Goal: Information Seeking & Learning: Learn about a topic

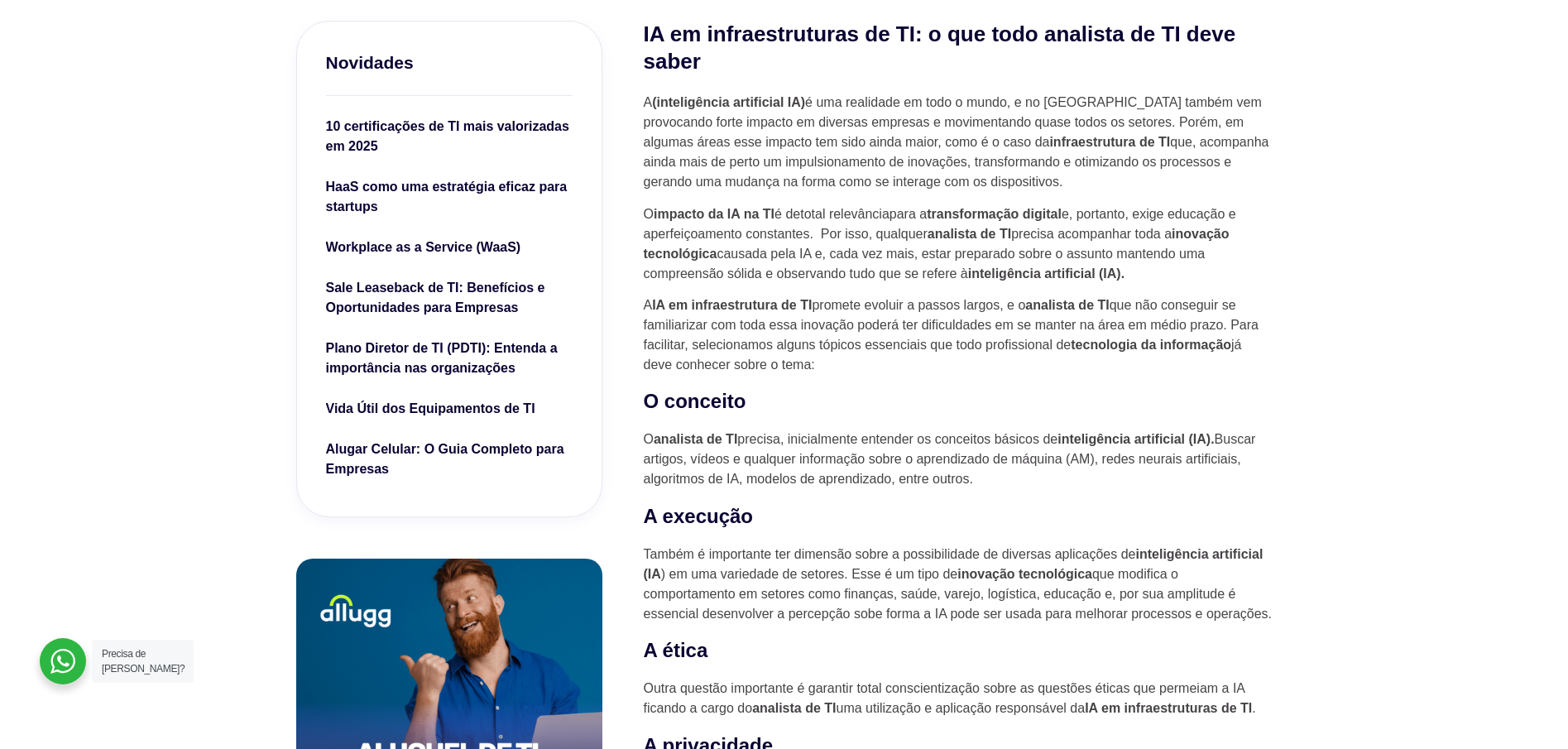
scroll to position [579, 0]
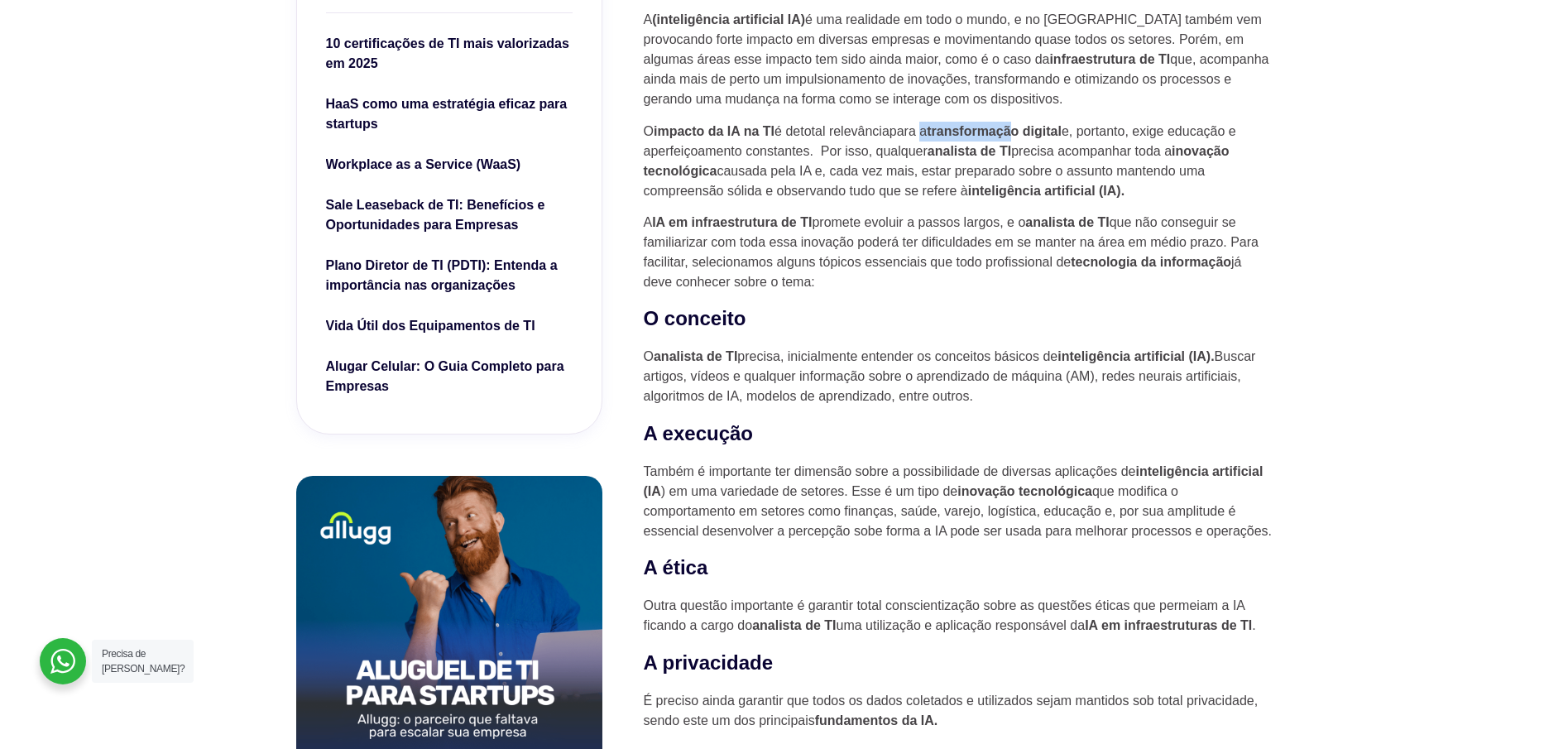
drag, startPoint x: 945, startPoint y: 135, endPoint x: 1105, endPoint y: 132, distance: 160.0
click at [1096, 135] on p "O impacto da IA na TI é detotal relevânciapara a transformação digital e, porta…" at bounding box center [958, 161] width 629 height 79
click at [1105, 132] on p "O impacto da IA na TI é detotal relevânciapara a transformação digital e, porta…" at bounding box center [958, 161] width 629 height 79
drag, startPoint x: 851, startPoint y: 206, endPoint x: 958, endPoint y: 206, distance: 107.0
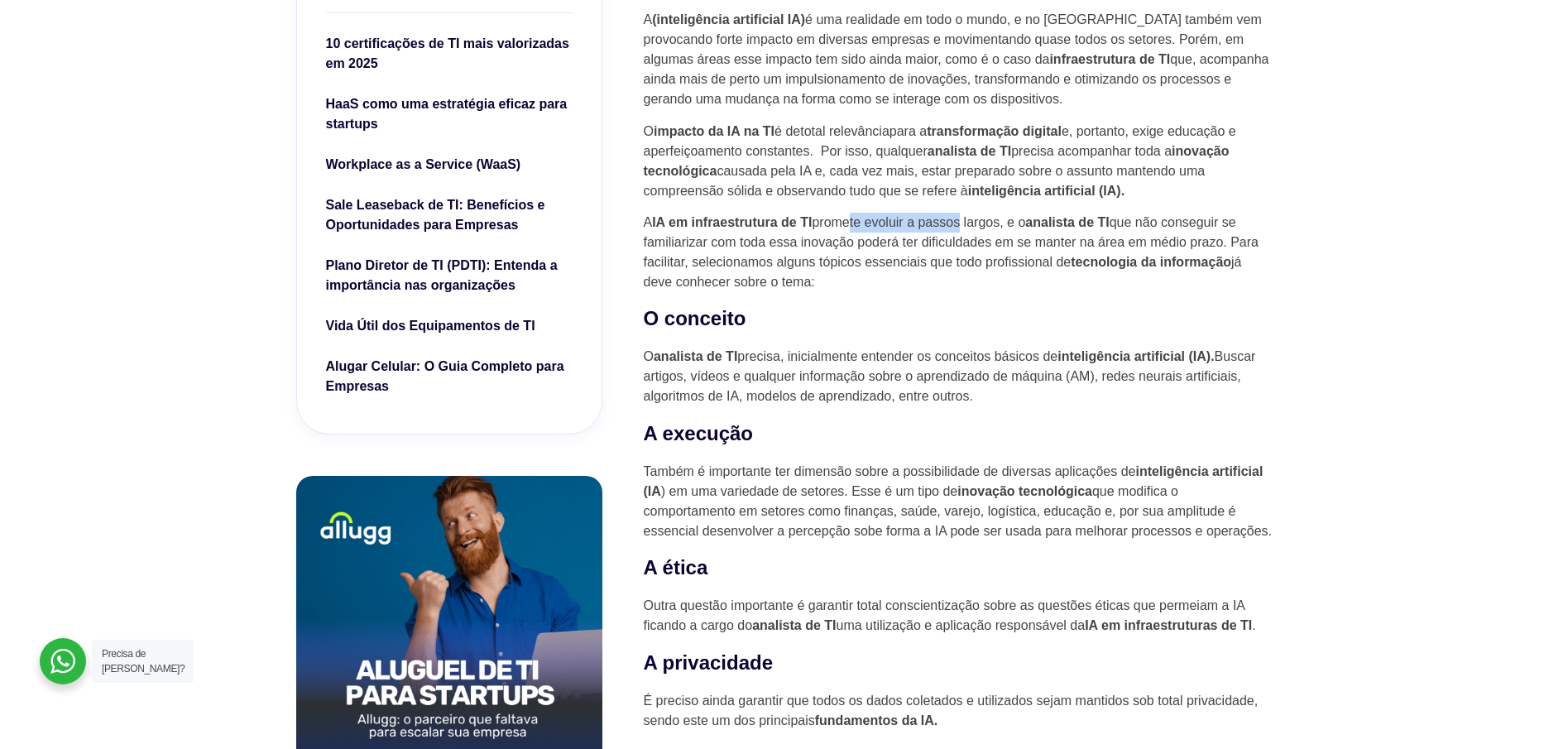
drag, startPoint x: 710, startPoint y: 220, endPoint x: 743, endPoint y: 214, distance: 33.5
click at [741, 214] on p "A IA em infraestrutura de TI promete evoluir a passos largos, e o analista de T…" at bounding box center [958, 252] width 629 height 79
drag, startPoint x: 891, startPoint y: 212, endPoint x: 977, endPoint y: 213, distance: 86.0
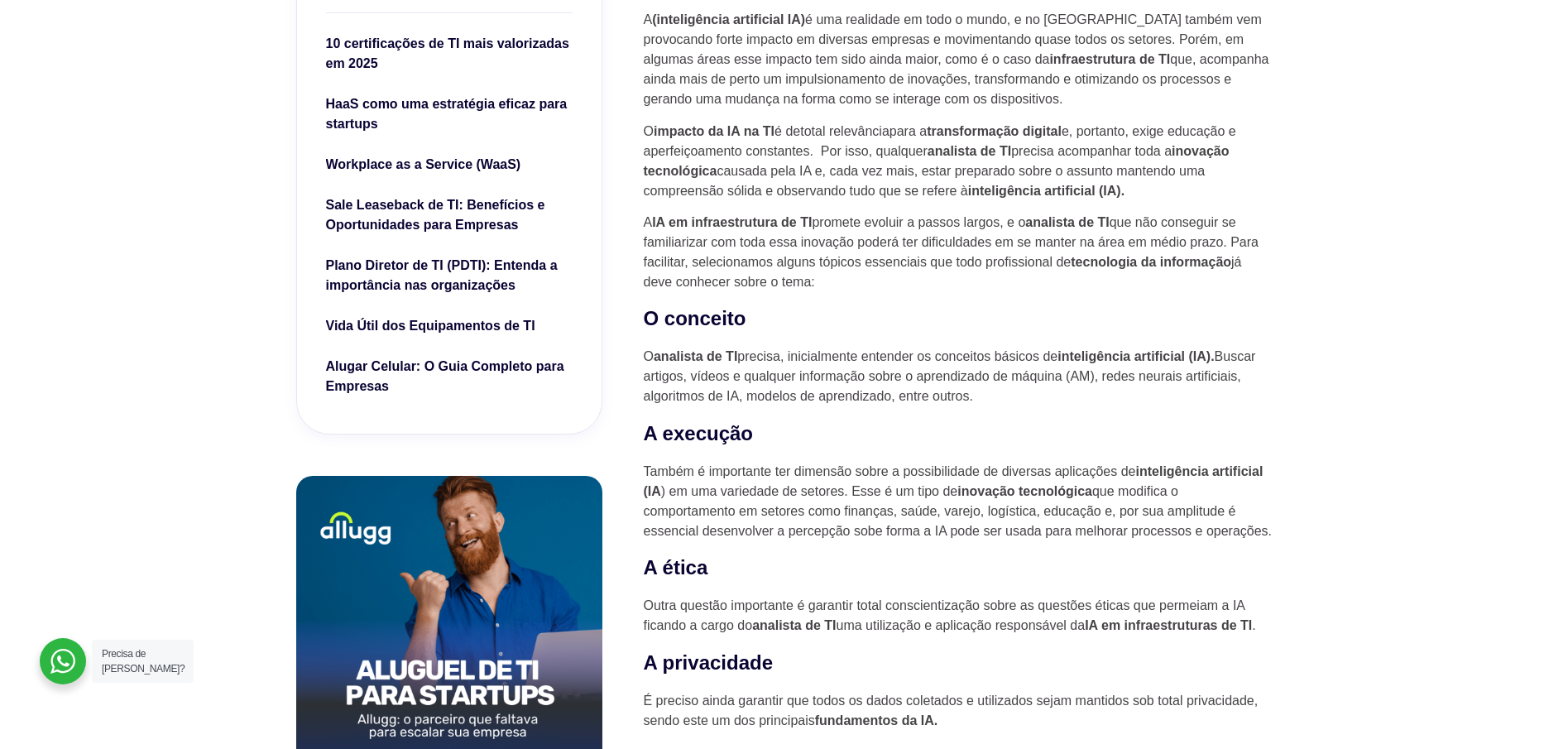
click at [977, 213] on p "A IA em infraestrutura de TI promete evoluir a passos largos, e o analista de T…" at bounding box center [958, 252] width 629 height 79
drag, startPoint x: 869, startPoint y: 226, endPoint x: 931, endPoint y: 225, distance: 62.0
click at [928, 227] on p "A IA em infraestrutura de TI promete evoluir a passos largos, e o analista de T…" at bounding box center [958, 252] width 629 height 79
click at [931, 225] on p "A IA em infraestrutura de TI promete evoluir a passos largos, e o analista de T…" at bounding box center [958, 252] width 629 height 79
drag, startPoint x: 687, startPoint y: 262, endPoint x: 893, endPoint y: 266, distance: 206.0
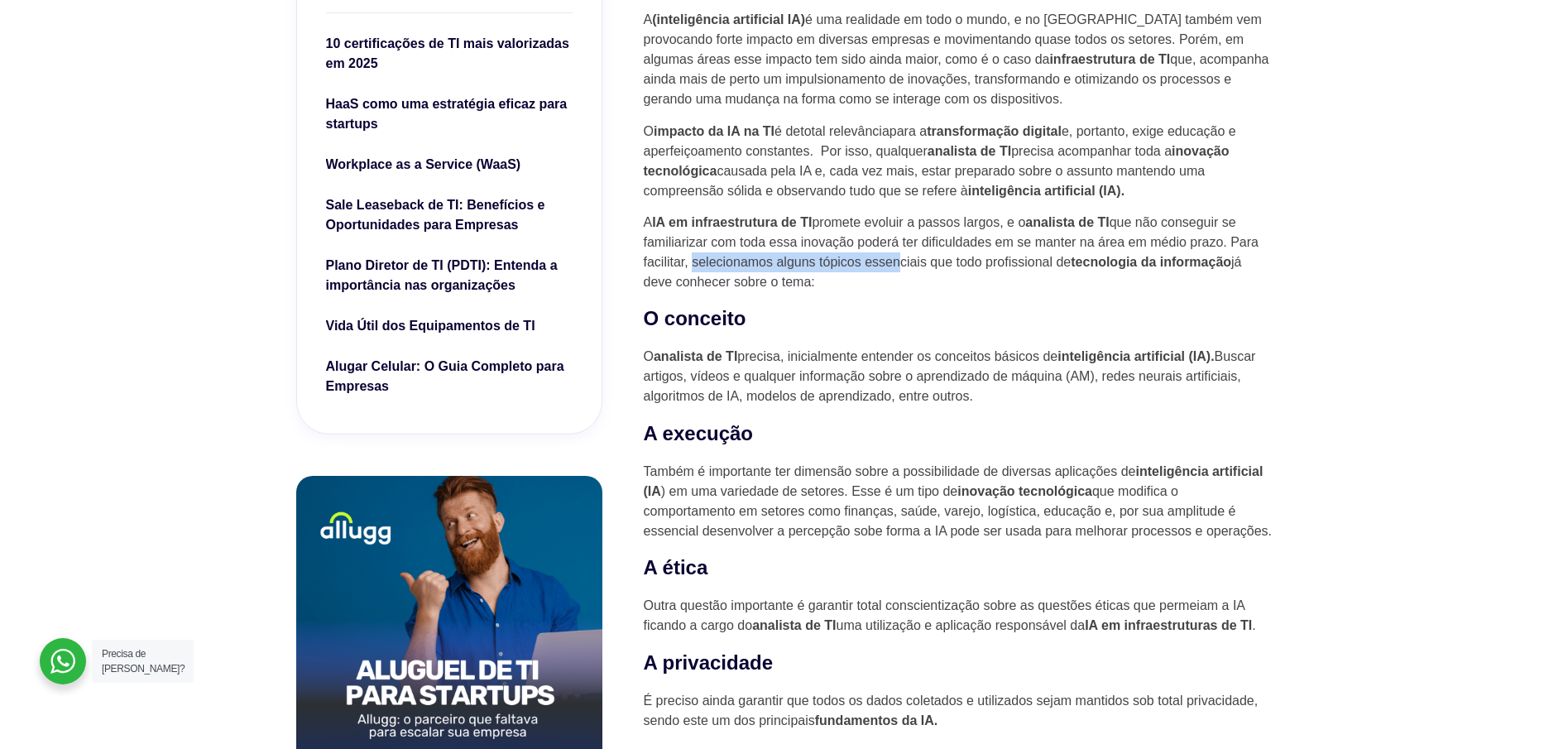
click at [893, 266] on p "A IA em infraestrutura de TI promete evoluir a passos largos, e o analista de T…" at bounding box center [958, 252] width 629 height 79
click at [1108, 270] on p "A IA em infraestrutura de TI promete evoluir a passos largos, e o analista de T…" at bounding box center [958, 252] width 629 height 79
drag, startPoint x: 847, startPoint y: 353, endPoint x: 864, endPoint y: 349, distance: 17.5
click at [864, 349] on p "O analista de TI precisa, inicialmente entender os conceitos básicos de intelig…" at bounding box center [958, 376] width 629 height 60
drag, startPoint x: 701, startPoint y: 378, endPoint x: 818, endPoint y: 378, distance: 117.0
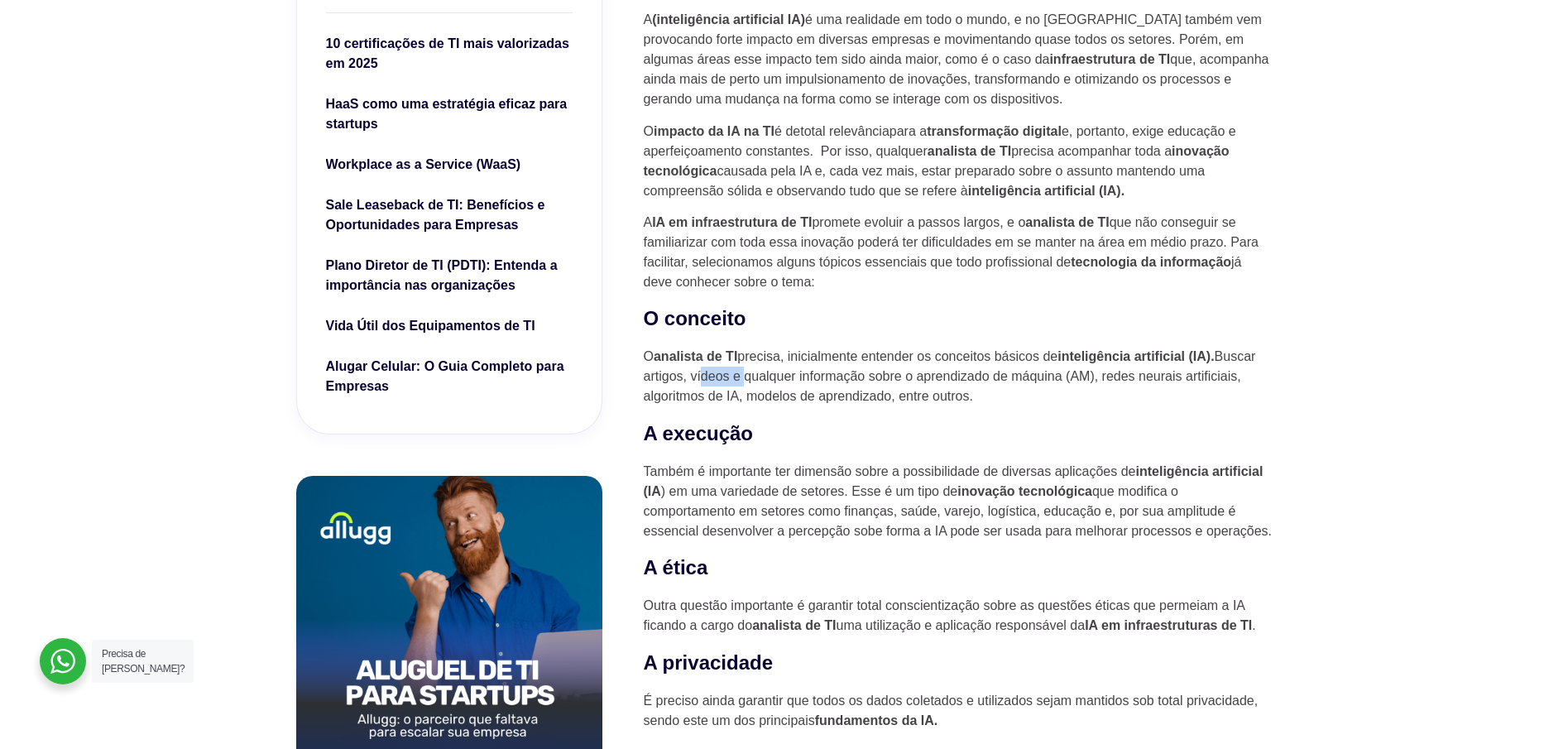
click at [804, 378] on p "O analista de TI precisa, inicialmente entender os conceitos básicos de intelig…" at bounding box center [958, 376] width 629 height 60
click at [818, 378] on p "O analista de TI precisa, inicialmente entender os conceitos básicos de intelig…" at bounding box center [958, 376] width 629 height 60
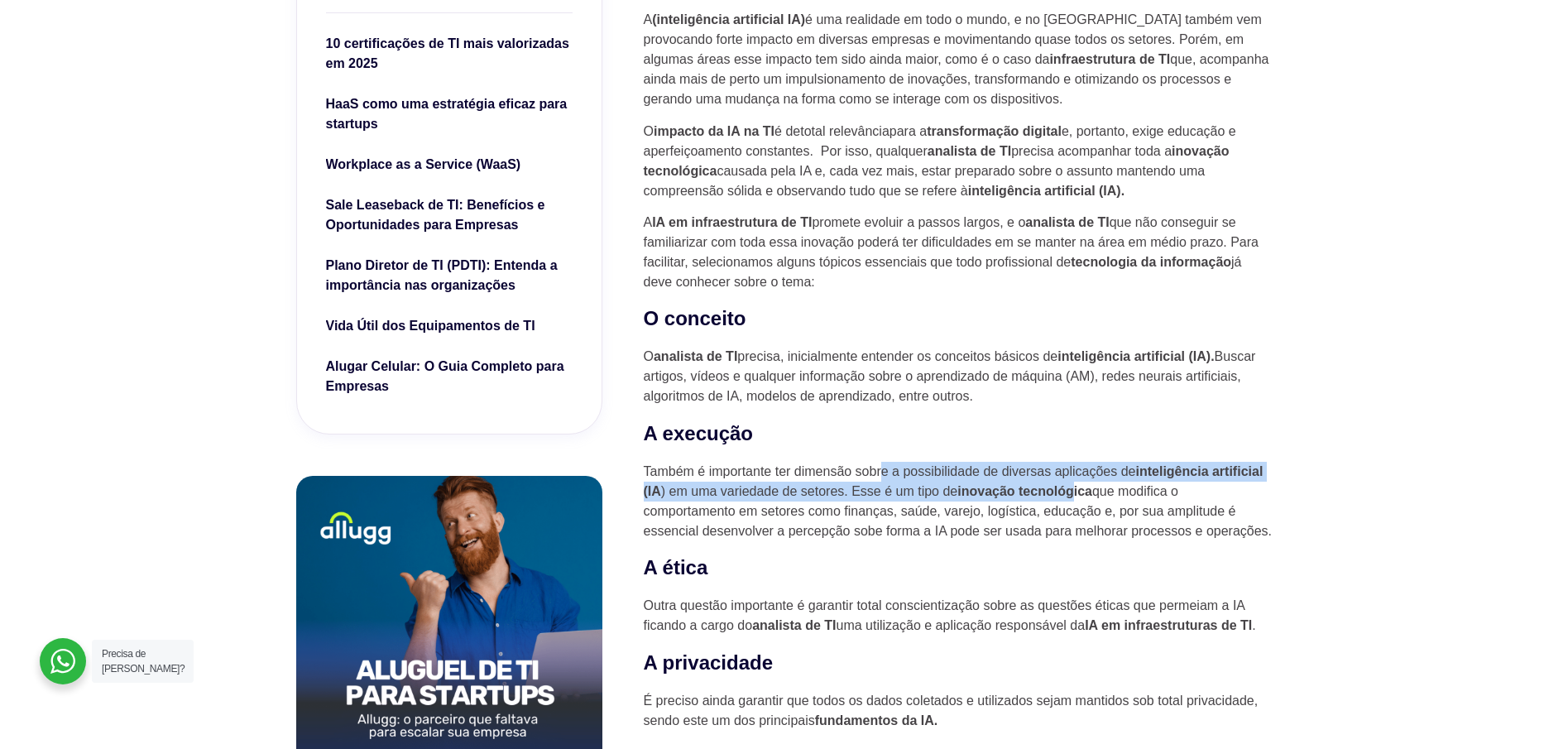
drag, startPoint x: 1034, startPoint y: 486, endPoint x: 1078, endPoint y: 487, distance: 44.0
click at [1078, 487] on p "Também é importante ter dimensão sobre a possibilidade de diversas aplicações d…" at bounding box center [958, 501] width 629 height 79
click at [875, 486] on p "Também é importante ter dimensão sobre a possibilidade de diversas aplicações d…" at bounding box center [958, 501] width 629 height 79
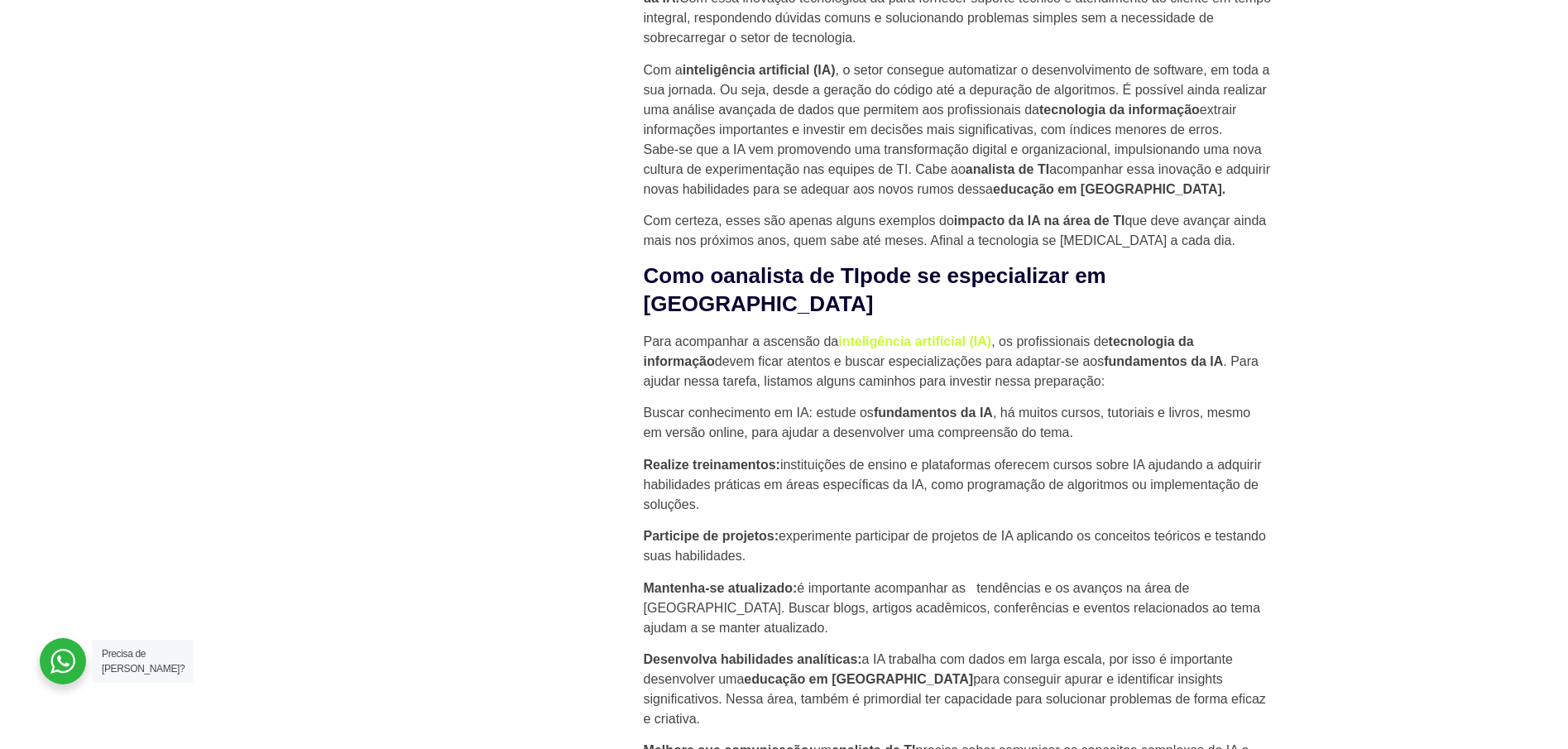
scroll to position [3353, 0]
